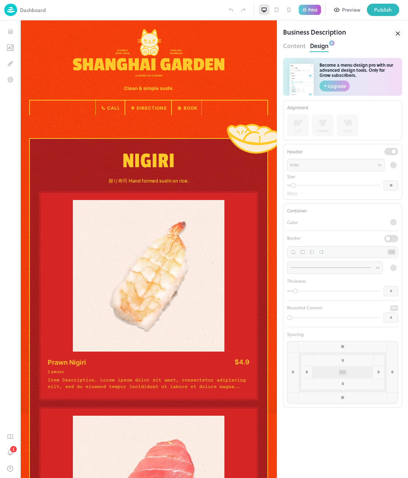
scroll to position [401, 0]
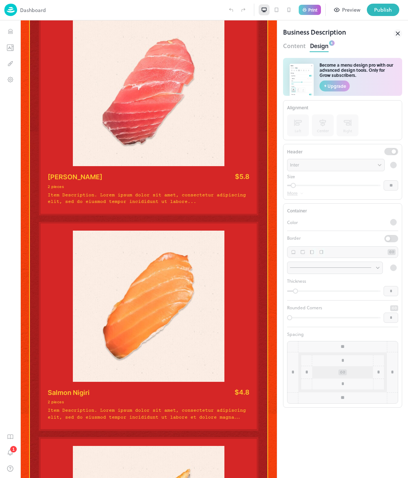
click at [396, 165] on div at bounding box center [393, 165] width 7 height 7
drag, startPoint x: 396, startPoint y: 164, endPoint x: 349, endPoint y: 76, distance: 100.0
click at [396, 164] on div at bounding box center [393, 165] width 7 height 7
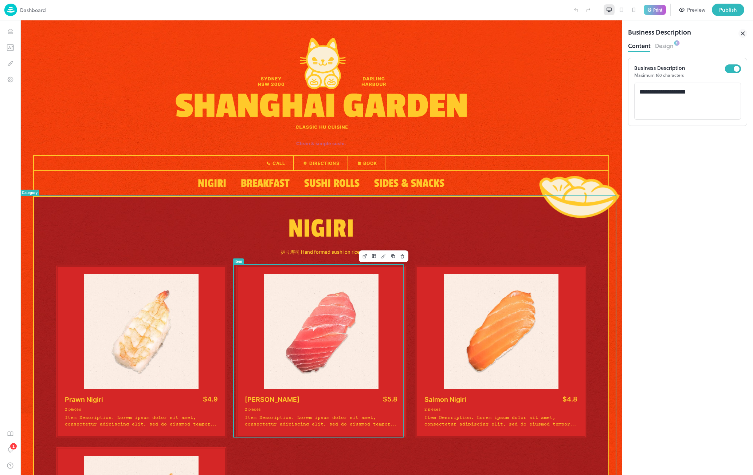
click at [312, 331] on img at bounding box center [321, 331] width 153 height 115
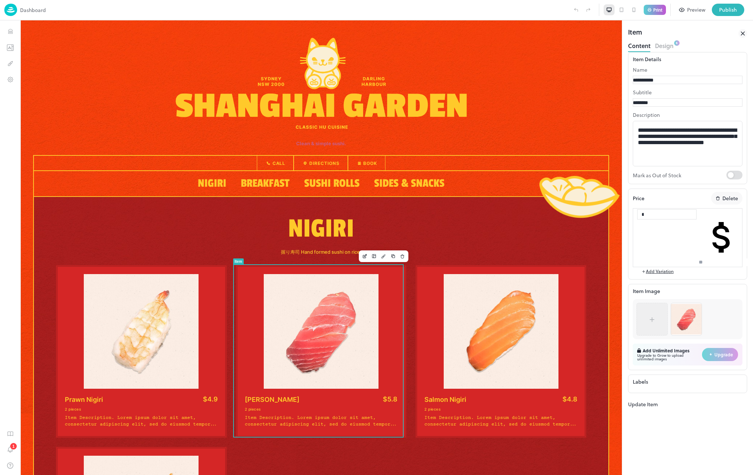
click at [658, 46] on button "Design" at bounding box center [664, 45] width 19 height 10
